Goal: Task Accomplishment & Management: Complete application form

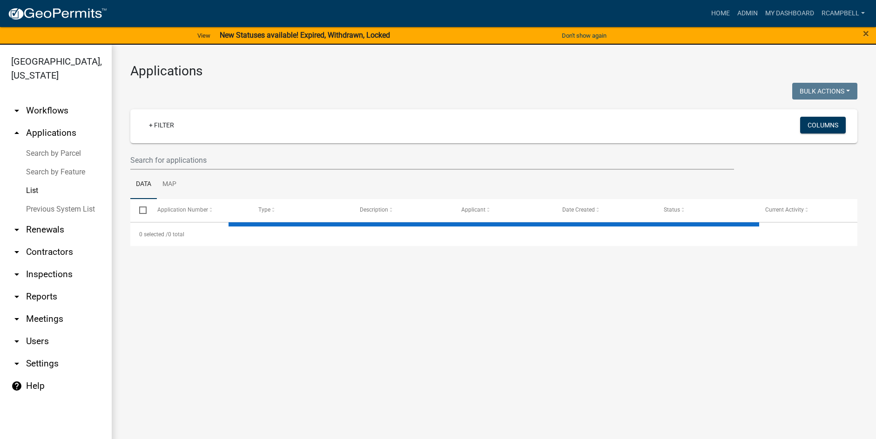
select select "3: 100"
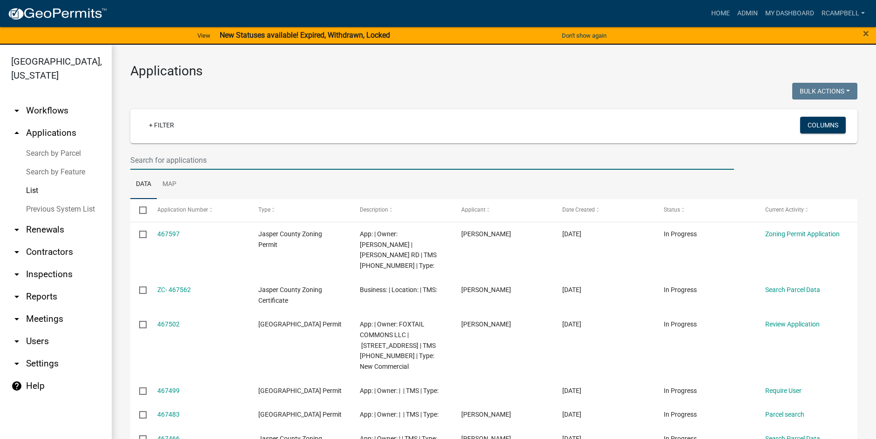
click at [164, 159] on input "text" at bounding box center [432, 160] width 604 height 19
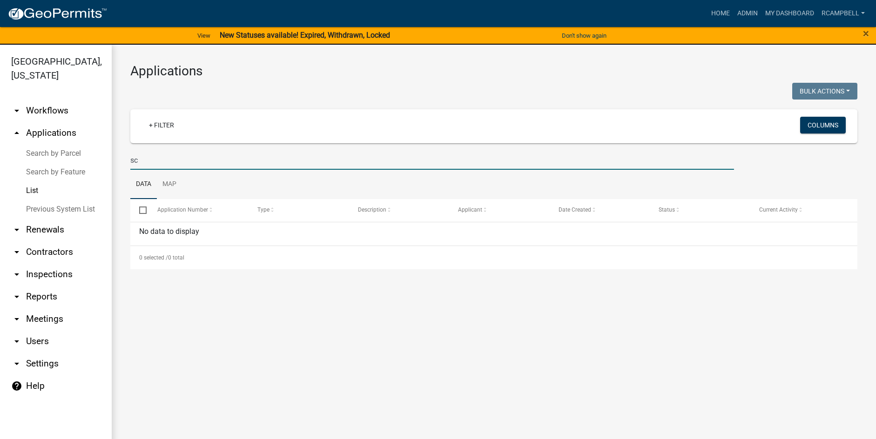
type input "s"
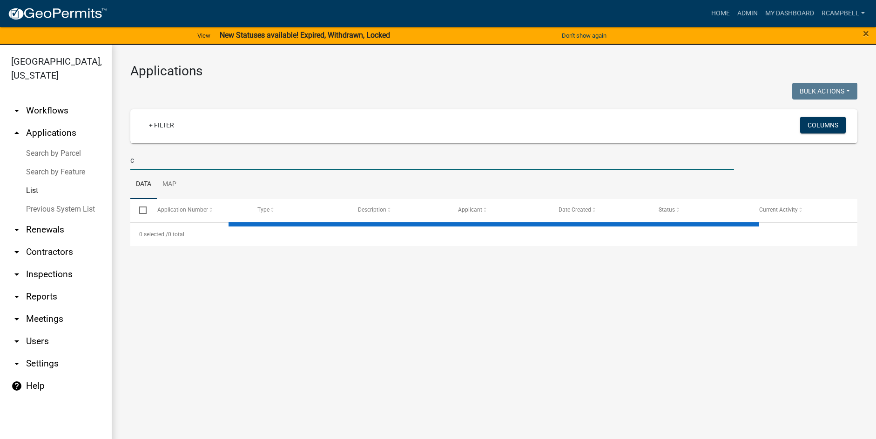
type input "ch"
select select "3: 100"
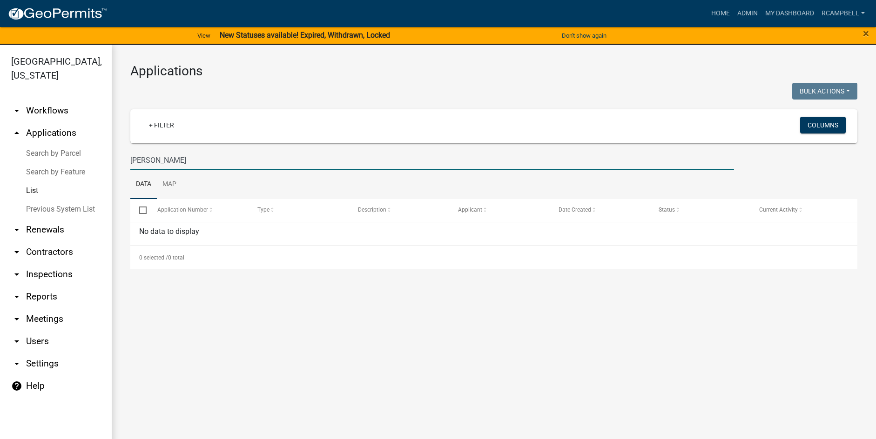
type input "[PERSON_NAME]"
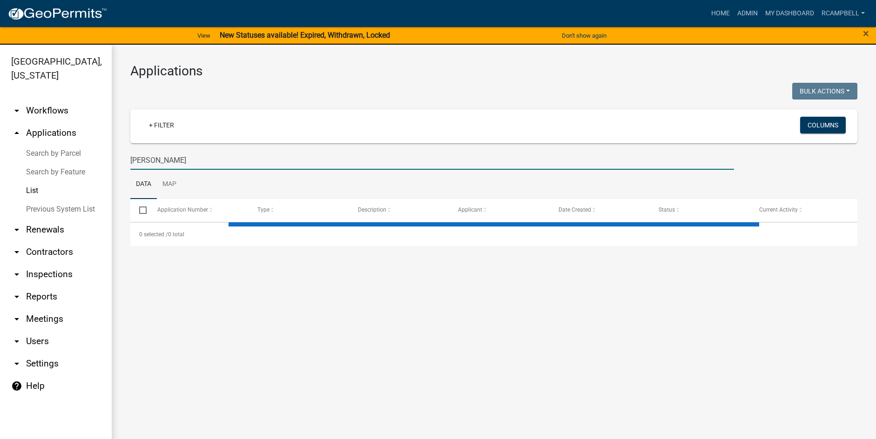
select select "3: 100"
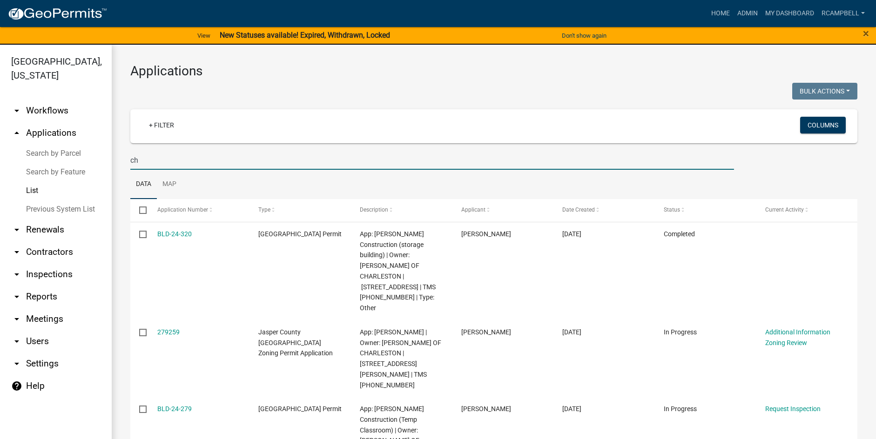
type input "c"
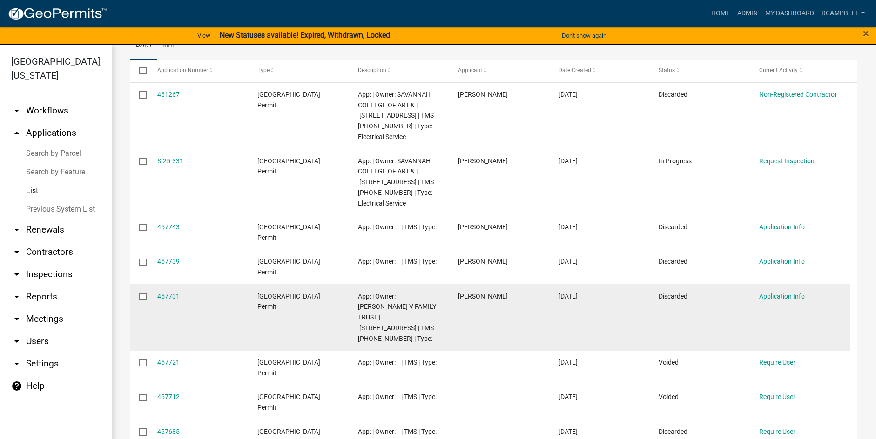
scroll to position [93, 0]
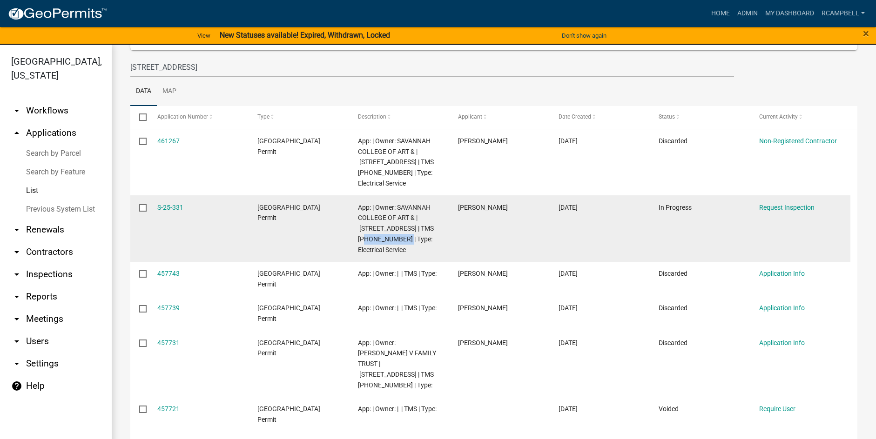
drag, startPoint x: 358, startPoint y: 237, endPoint x: 399, endPoint y: 236, distance: 41.5
click at [399, 236] on span "App: | Owner: SAVANNAH COLLEGE OF ART & | [STREET_ADDRESS] | TMS [PHONE_NUMBER]…" at bounding box center [396, 229] width 76 height 50
copy span "[PHONE_NUMBER]"
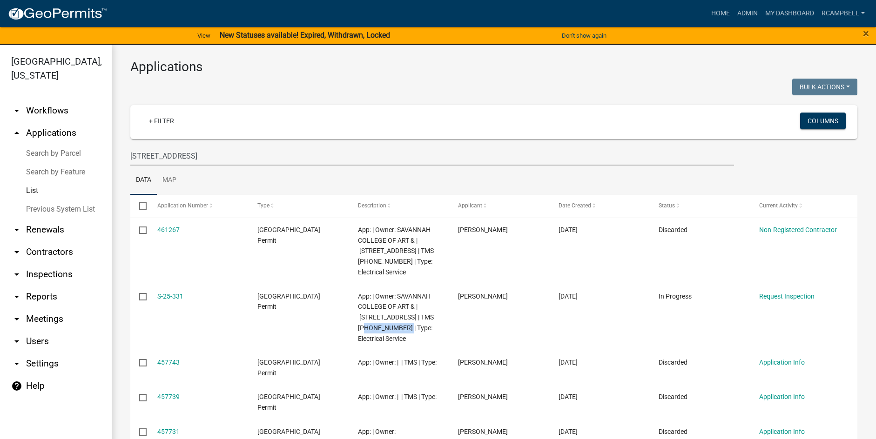
scroll to position [0, 0]
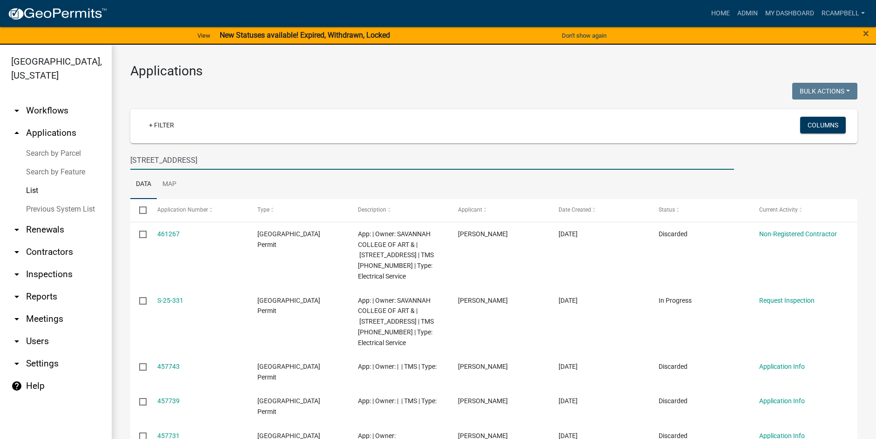
click at [218, 160] on input "[STREET_ADDRESS]" at bounding box center [432, 160] width 604 height 19
type input "3"
select select "3: 100"
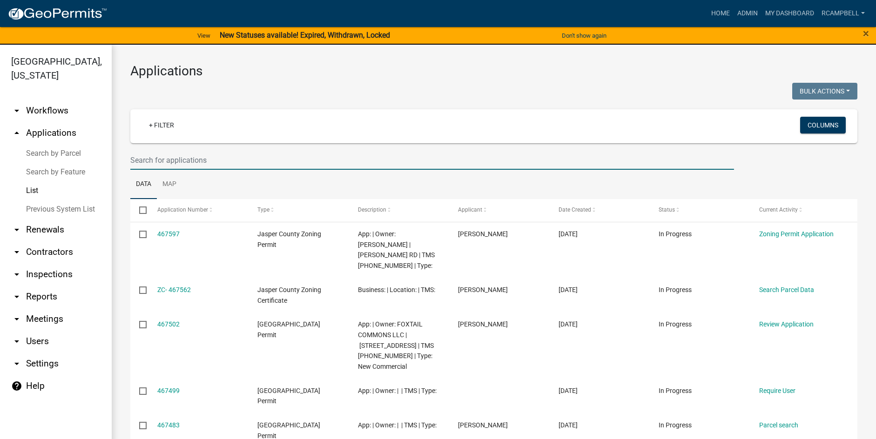
paste input "[PHONE_NUMBER]"
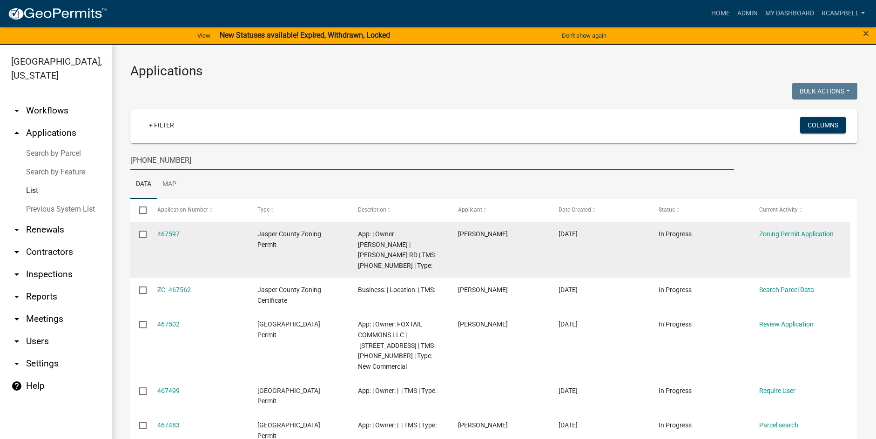
type input "[PHONE_NUMBER]"
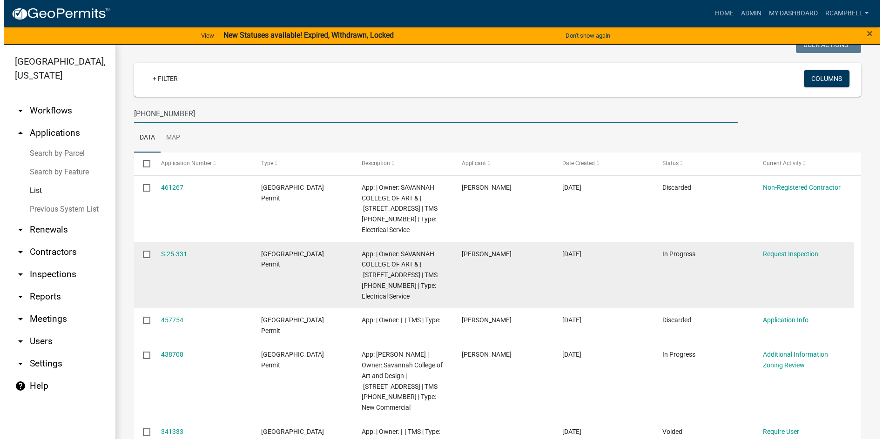
scroll to position [93, 0]
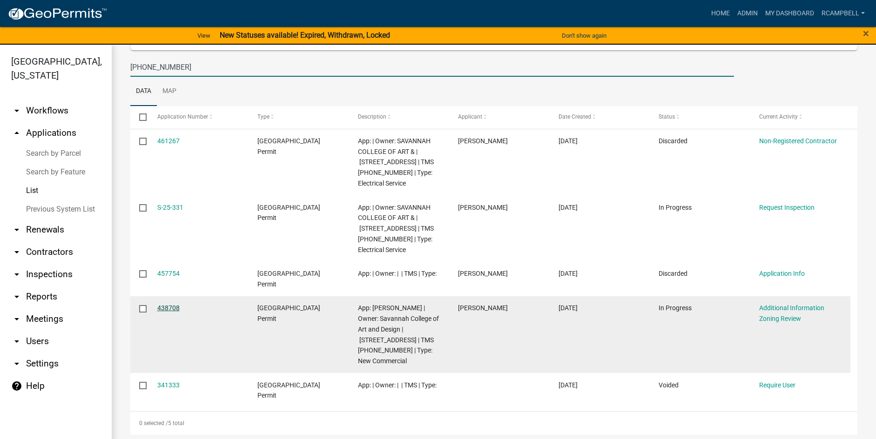
click at [169, 309] on link "438708" at bounding box center [168, 307] width 22 height 7
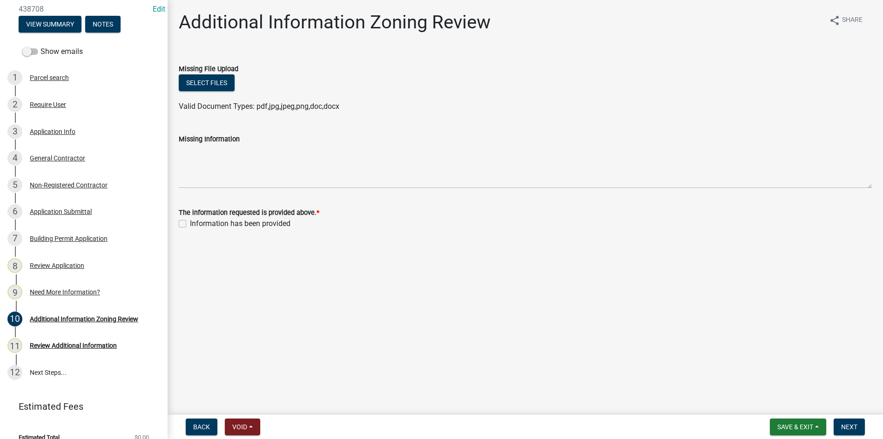
scroll to position [111, 0]
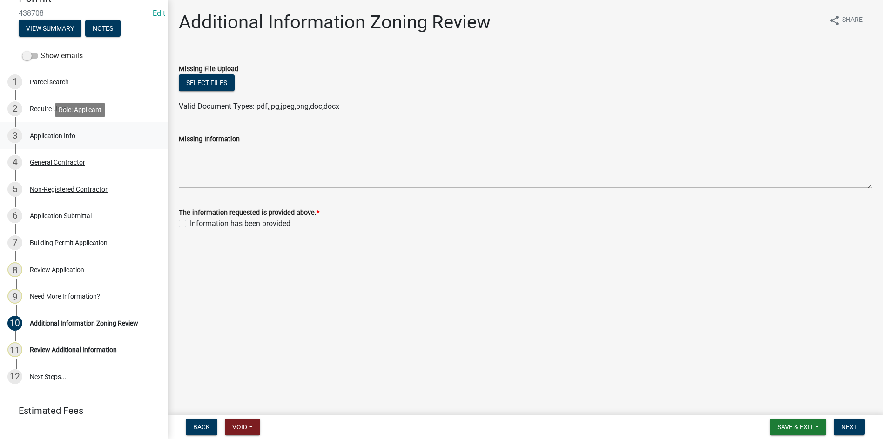
click at [58, 136] on div "Application Info" at bounding box center [53, 136] width 46 height 7
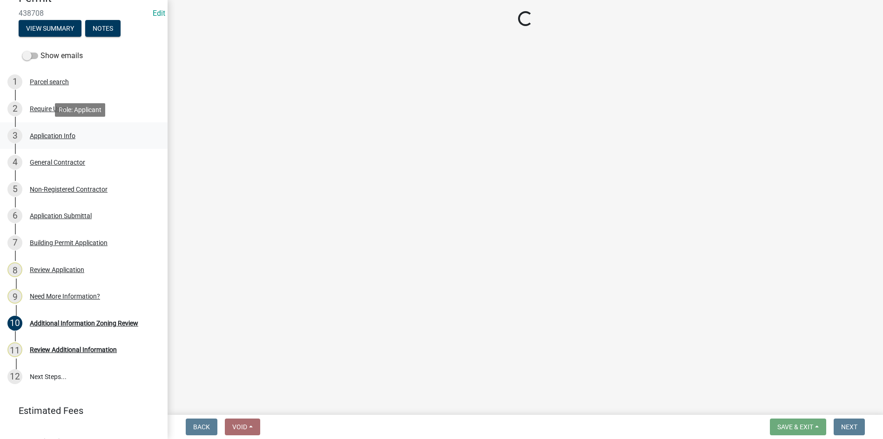
select select "d8ad81b1-fb71-4473-8687-b7f73eb7480a"
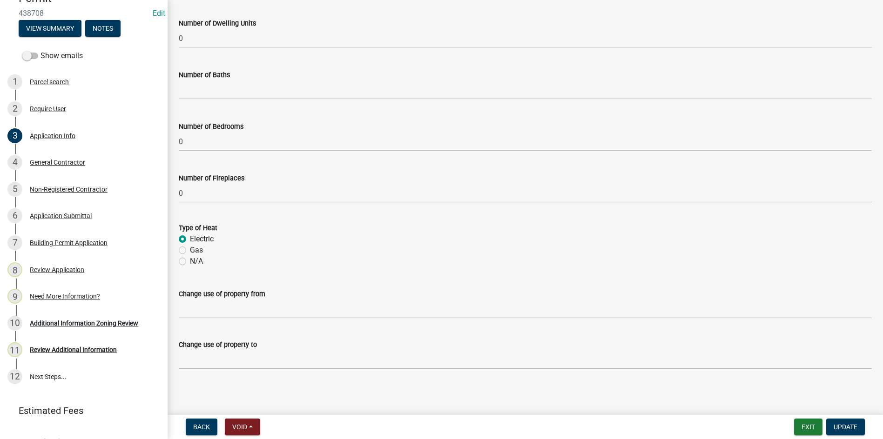
scroll to position [1803, 0]
click at [64, 191] on div "Non-Registered Contractor" at bounding box center [69, 189] width 78 height 7
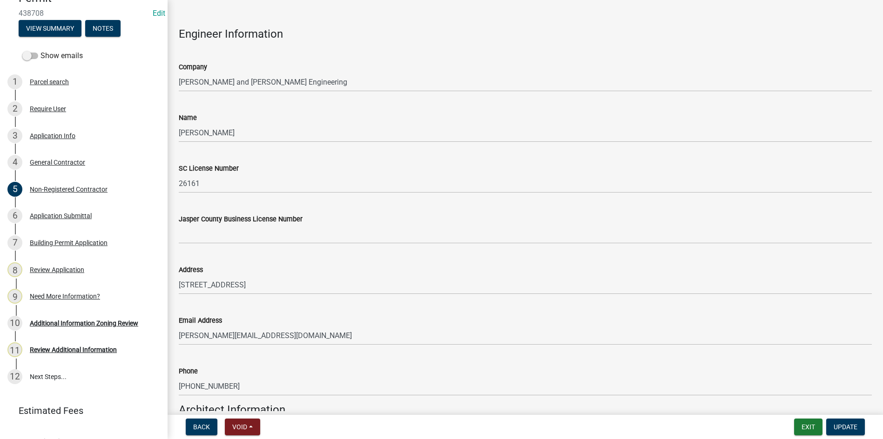
scroll to position [827, 0]
click at [57, 216] on div "Application Submittal" at bounding box center [61, 216] width 62 height 7
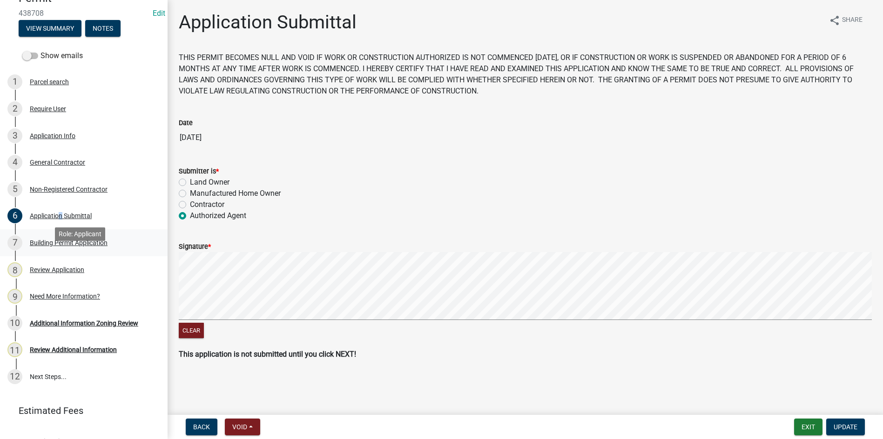
scroll to position [65, 0]
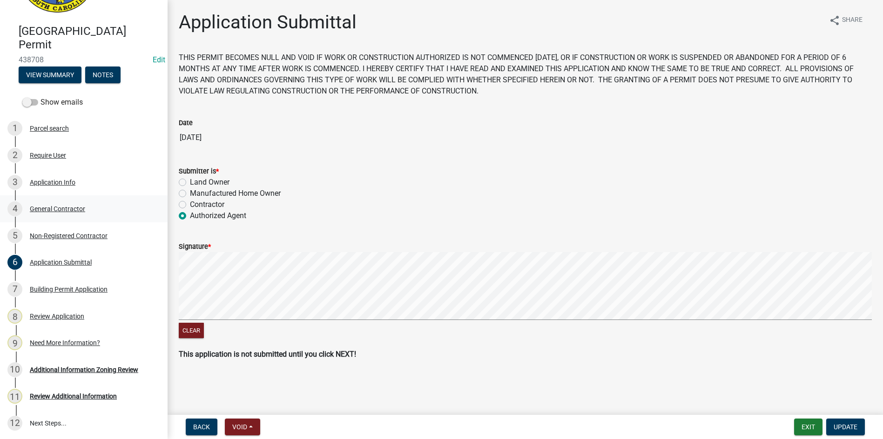
click at [57, 208] on div "General Contractor" at bounding box center [57, 209] width 55 height 7
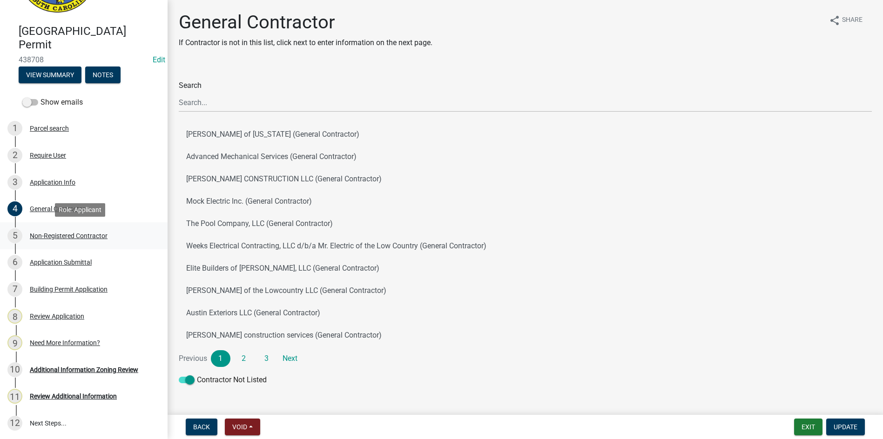
click at [71, 226] on link "5 Non-Registered Contractor" at bounding box center [84, 236] width 168 height 27
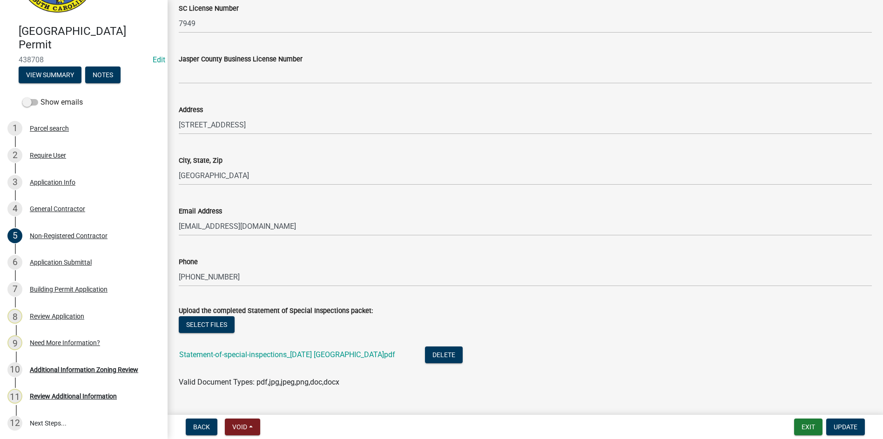
scroll to position [1385, 0]
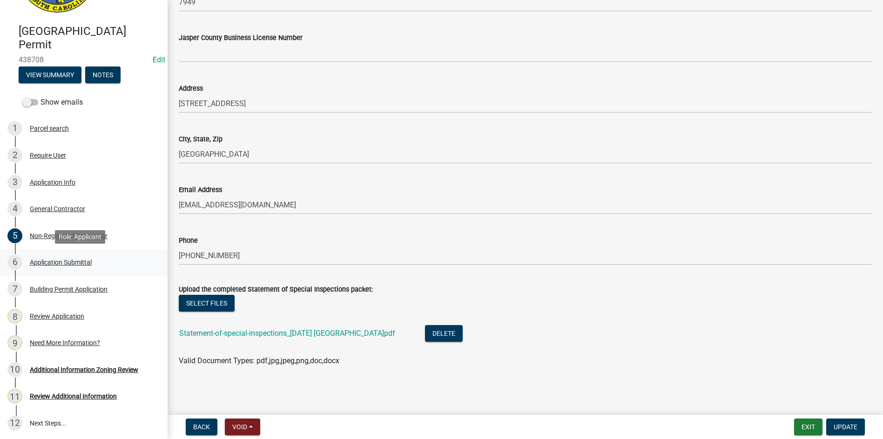
click at [42, 266] on div "Application Submittal" at bounding box center [61, 262] width 62 height 7
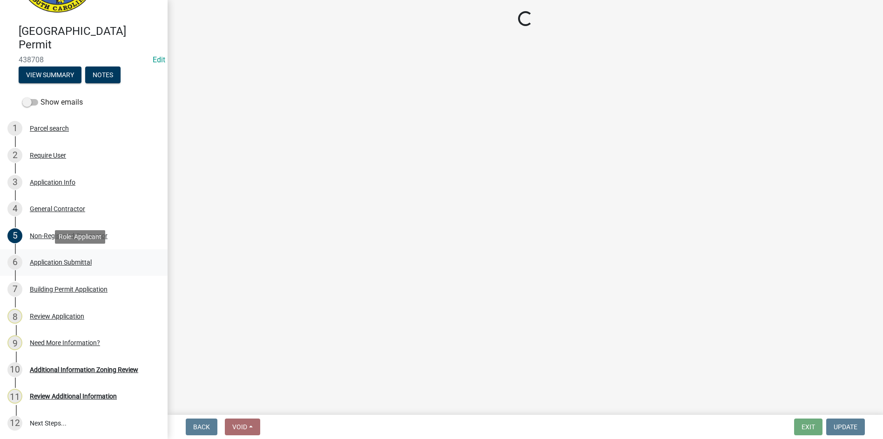
scroll to position [0, 0]
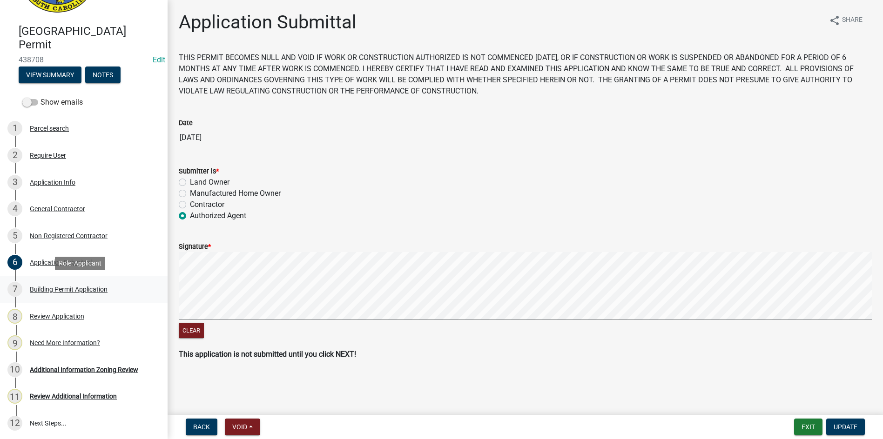
click at [59, 290] on div "Building Permit Application" at bounding box center [69, 289] width 78 height 7
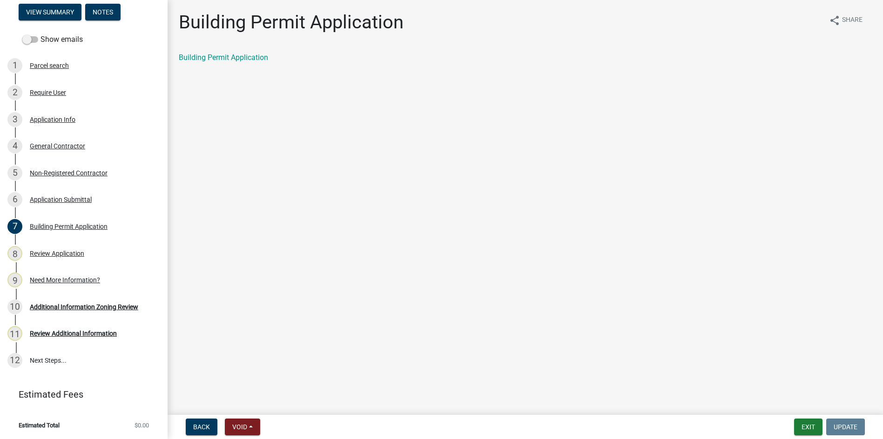
scroll to position [128, 0]
